Goal: Information Seeking & Learning: Learn about a topic

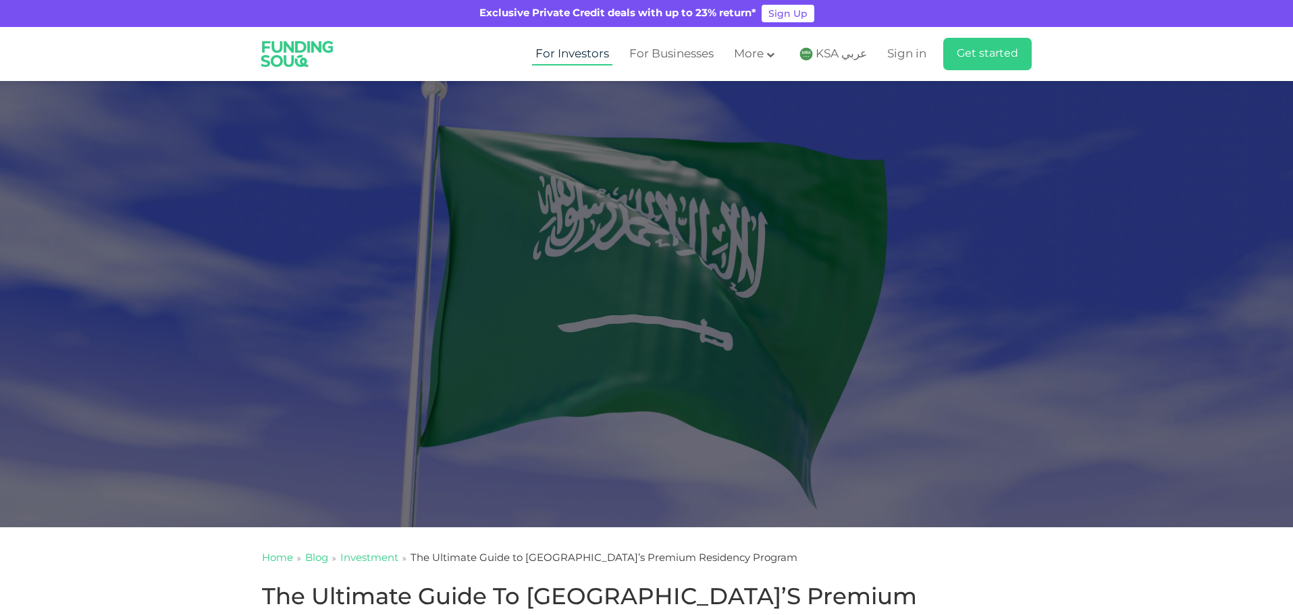
click at [591, 54] on link "For Investors" at bounding box center [572, 54] width 80 height 22
